Goal: Task Accomplishment & Management: Manage account settings

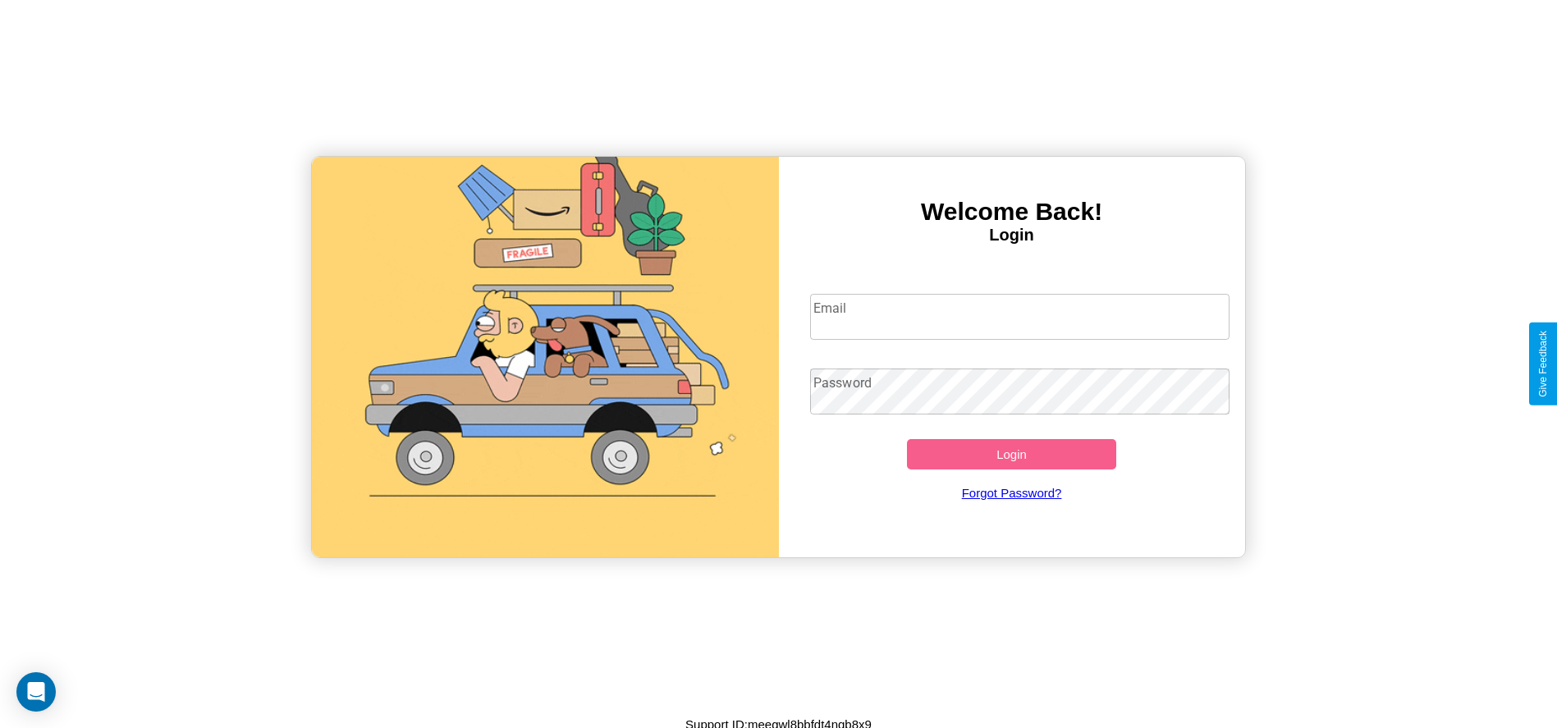
click at [1019, 316] on input "Email" at bounding box center [1019, 317] width 419 height 46
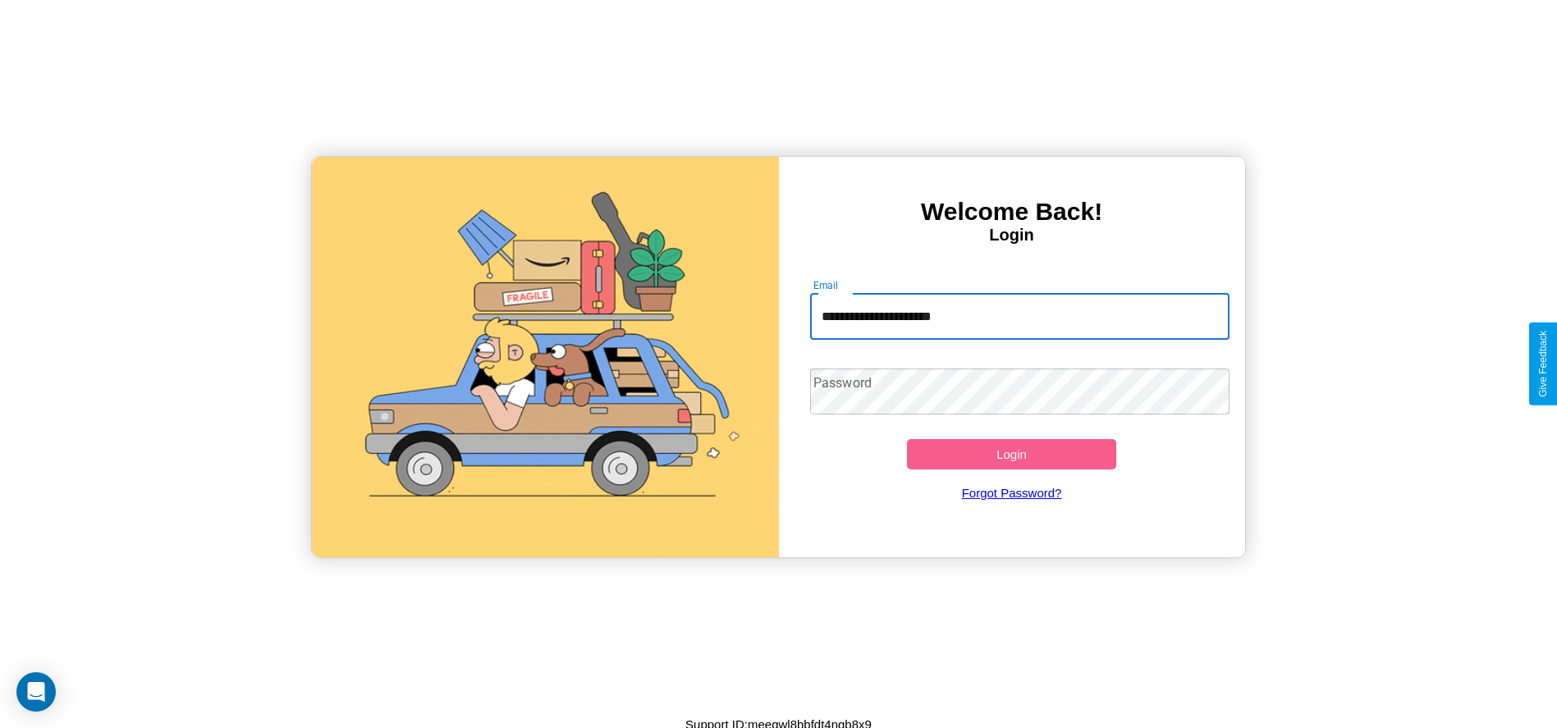
type input "**********"
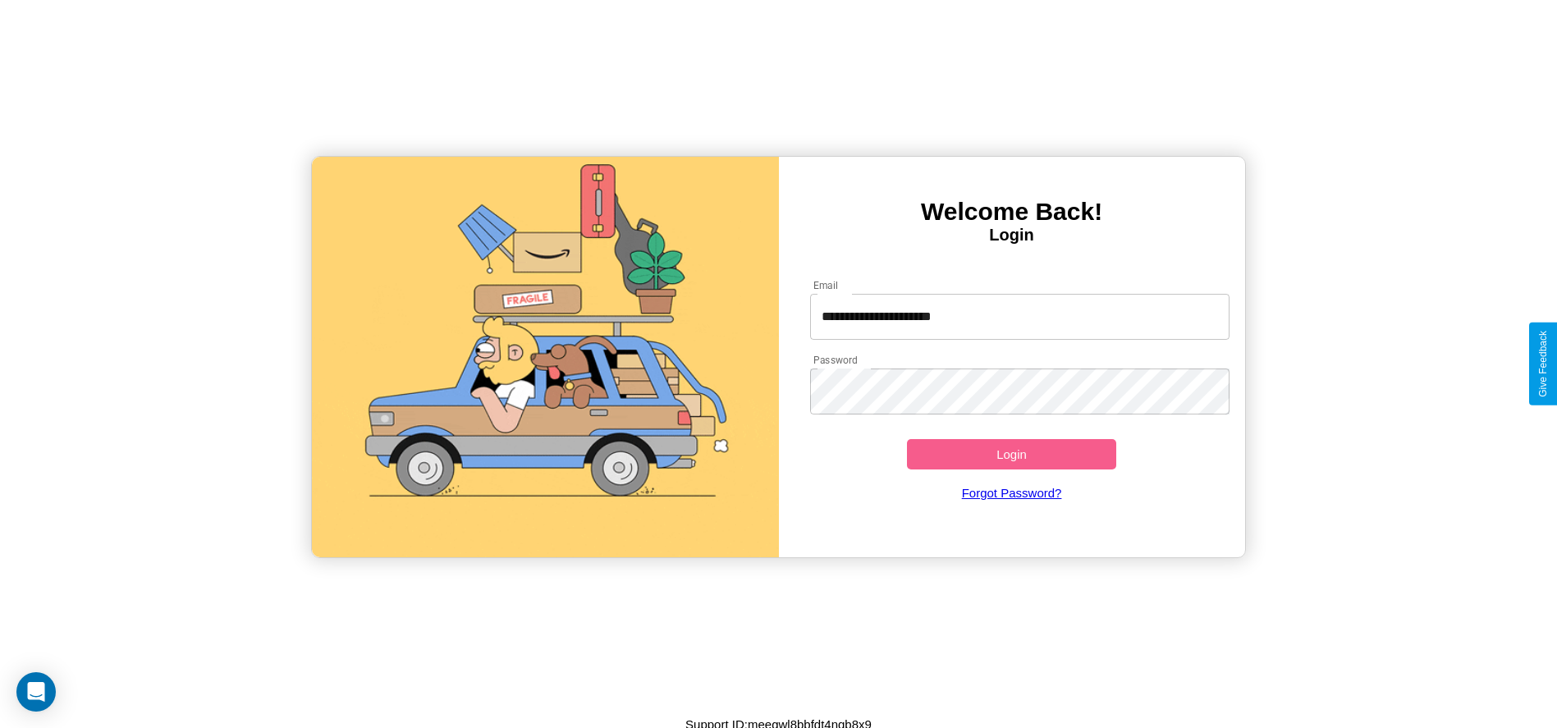
click at [1011, 454] on button "Login" at bounding box center [1012, 454] width 210 height 30
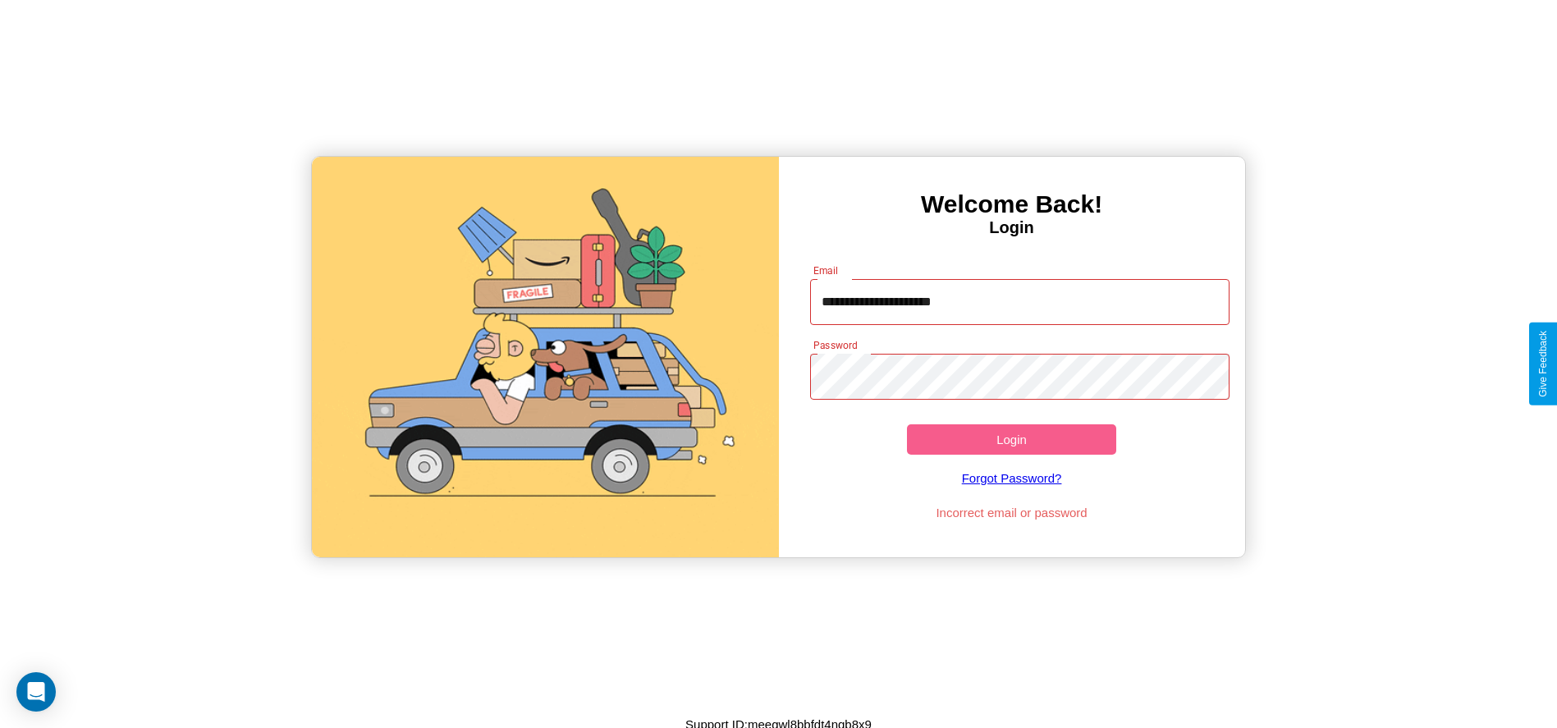
click at [1011, 439] on button "Login" at bounding box center [1012, 439] width 210 height 30
